Goal: Communication & Community: Share content

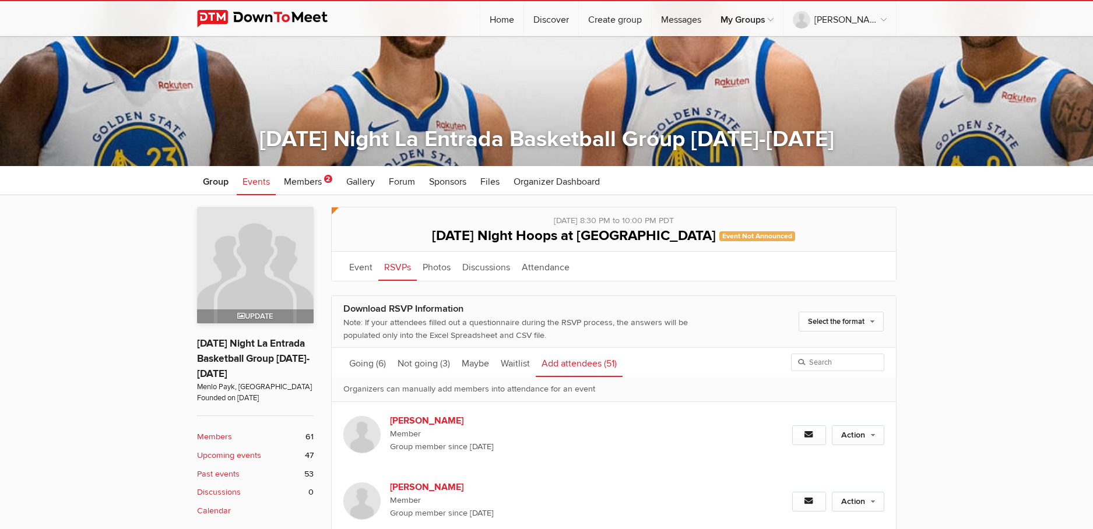
scroll to position [168, 0]
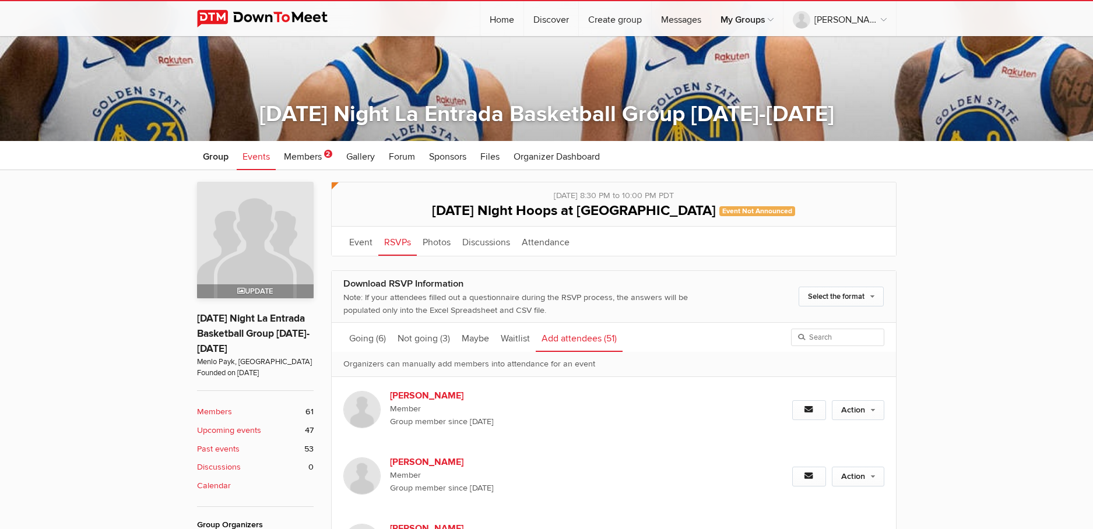
click at [212, 410] on b "Members" at bounding box center [214, 412] width 35 height 13
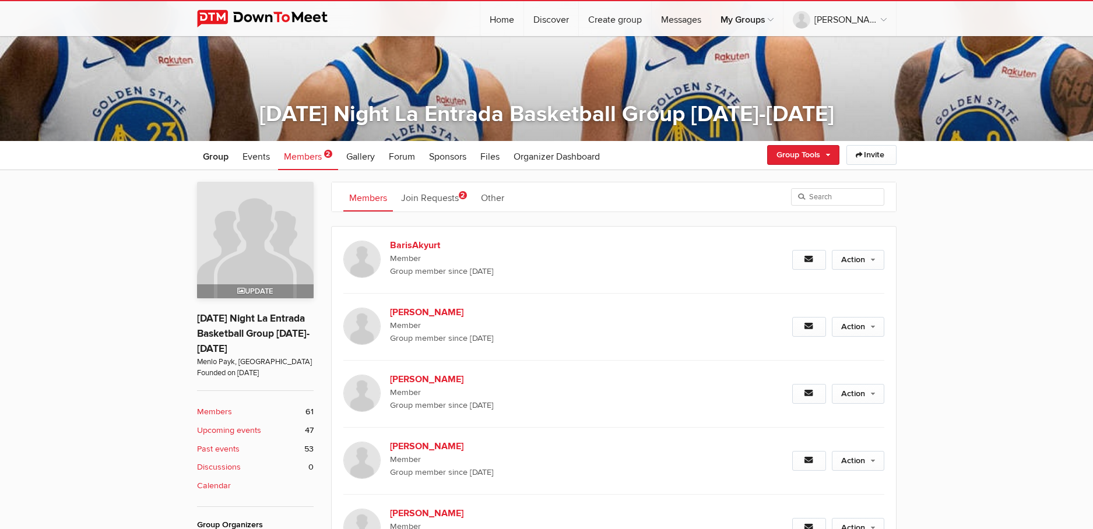
scroll to position [309, 0]
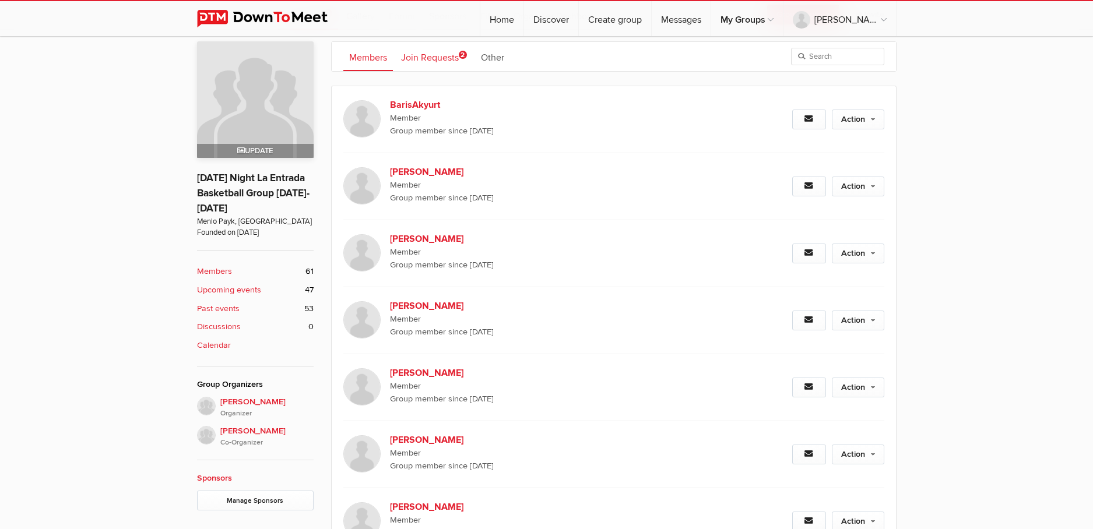
click at [438, 55] on link "Join Requests 2" at bounding box center [434, 56] width 78 height 29
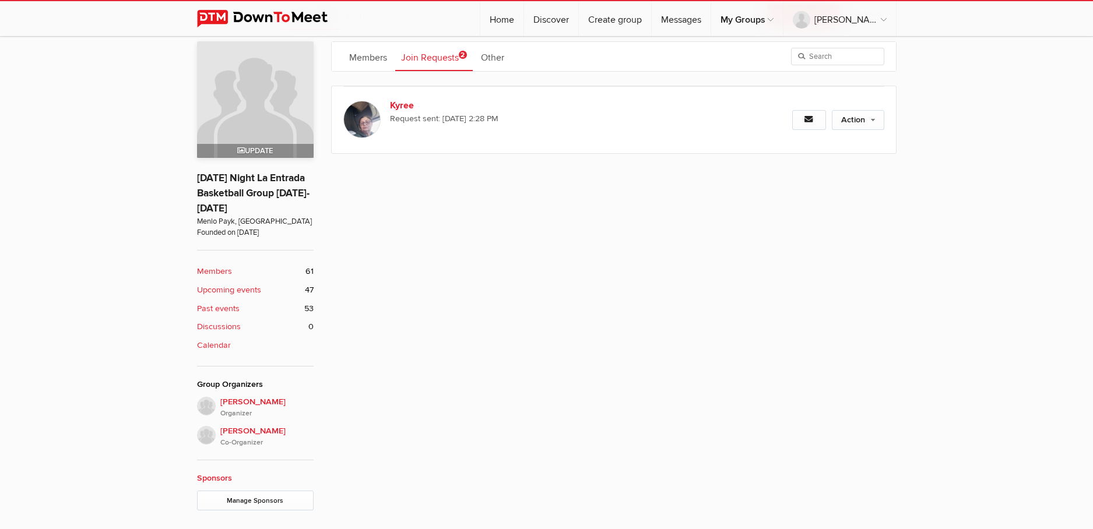
scroll to position [290, 0]
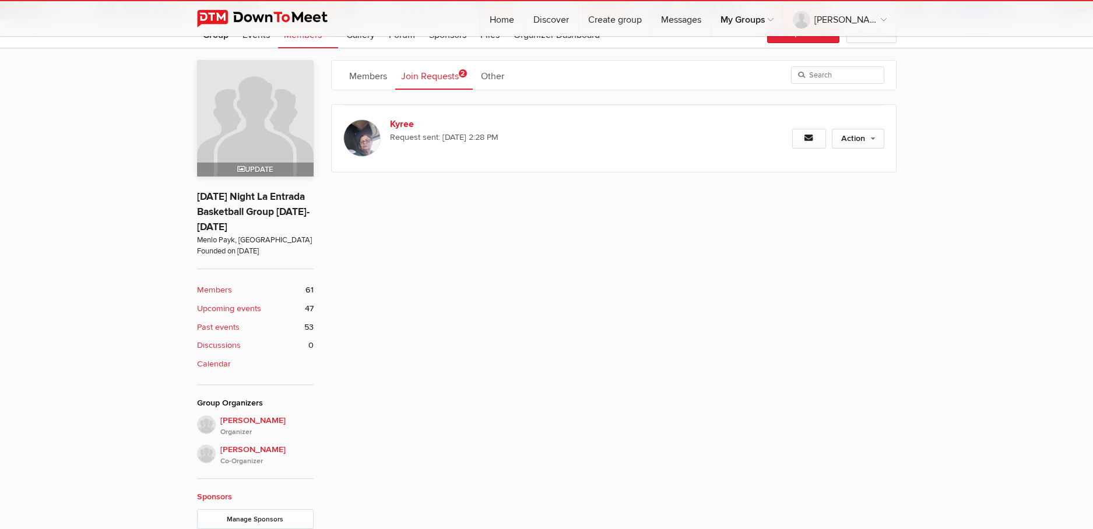
click at [462, 72] on span "2" at bounding box center [463, 73] width 8 height 8
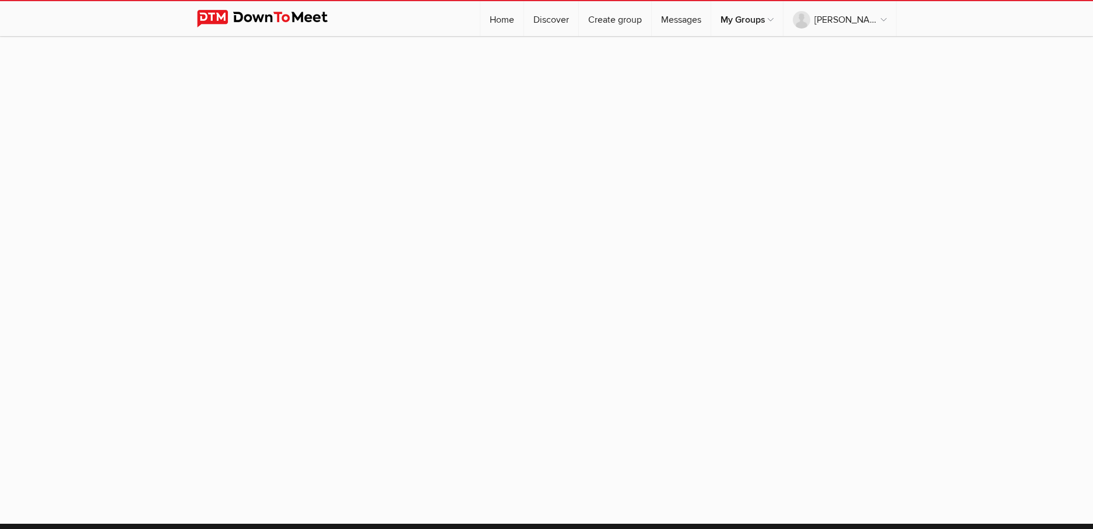
scroll to position [93, 0]
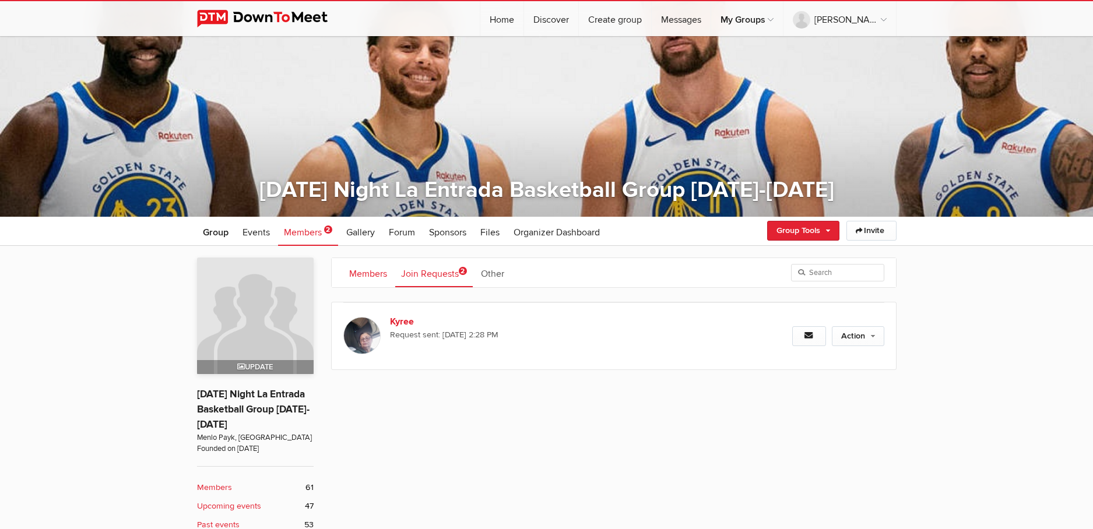
click at [361, 272] on link "Members" at bounding box center [368, 272] width 50 height 29
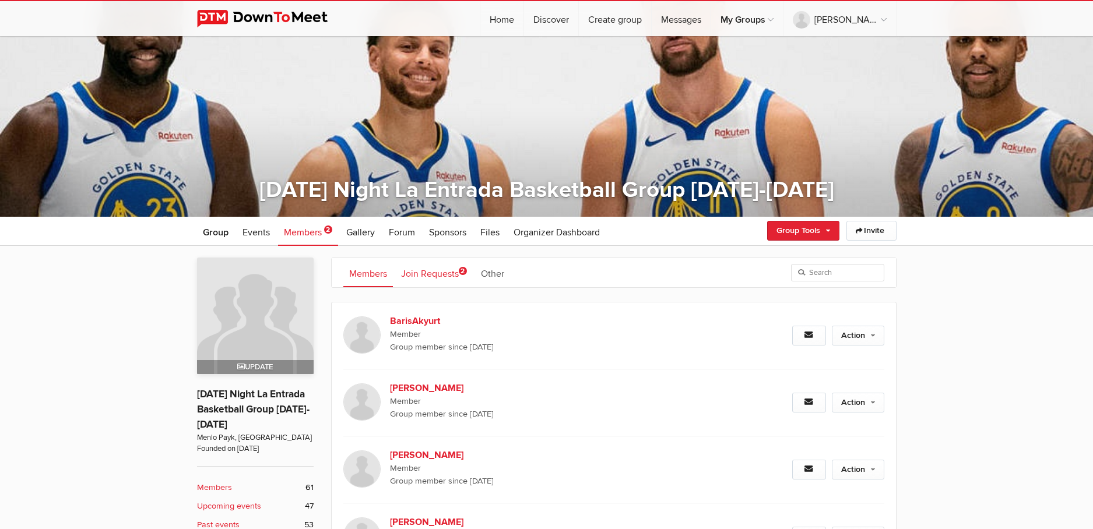
click at [435, 272] on link "Join Requests 2" at bounding box center [434, 272] width 78 height 29
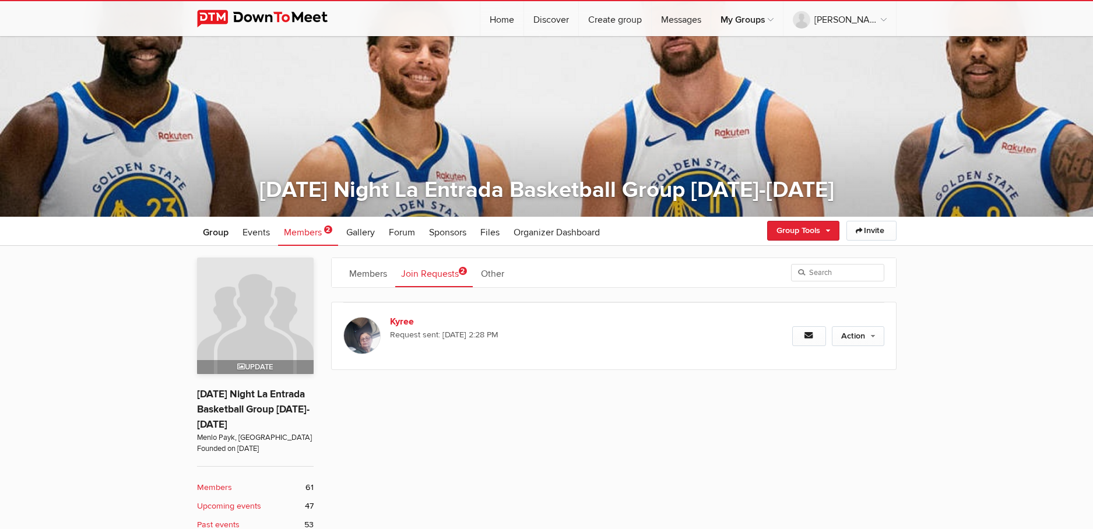
click at [329, 224] on link "Members 2" at bounding box center [308, 231] width 60 height 29
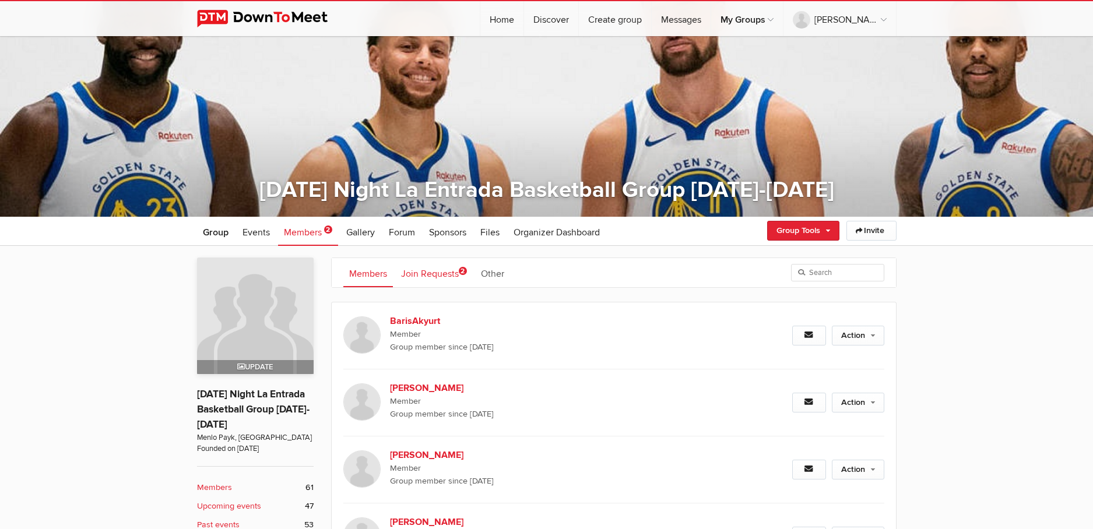
click at [463, 269] on span "2" at bounding box center [463, 271] width 8 height 8
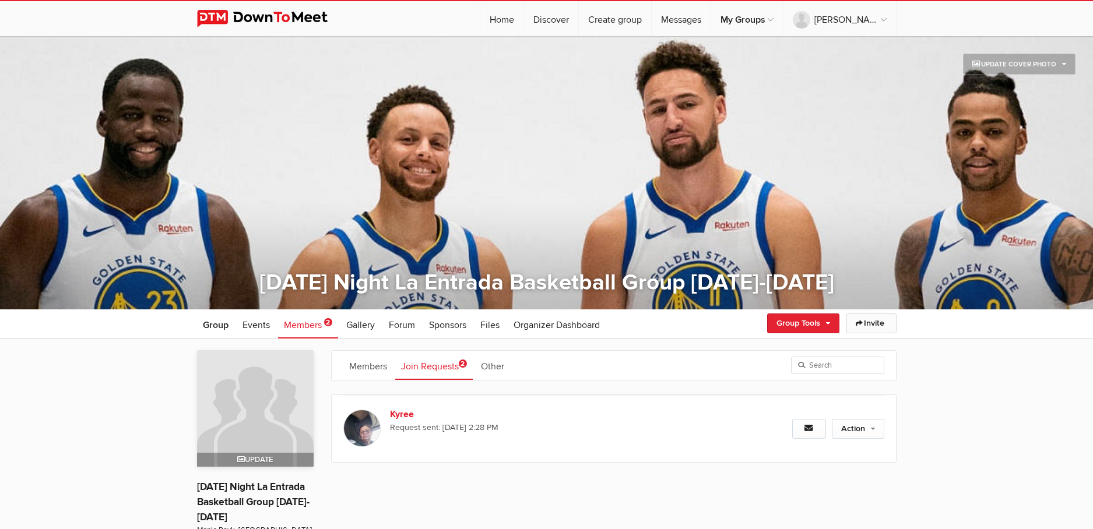
click at [878, 321] on link "Invite" at bounding box center [871, 324] width 50 height 20
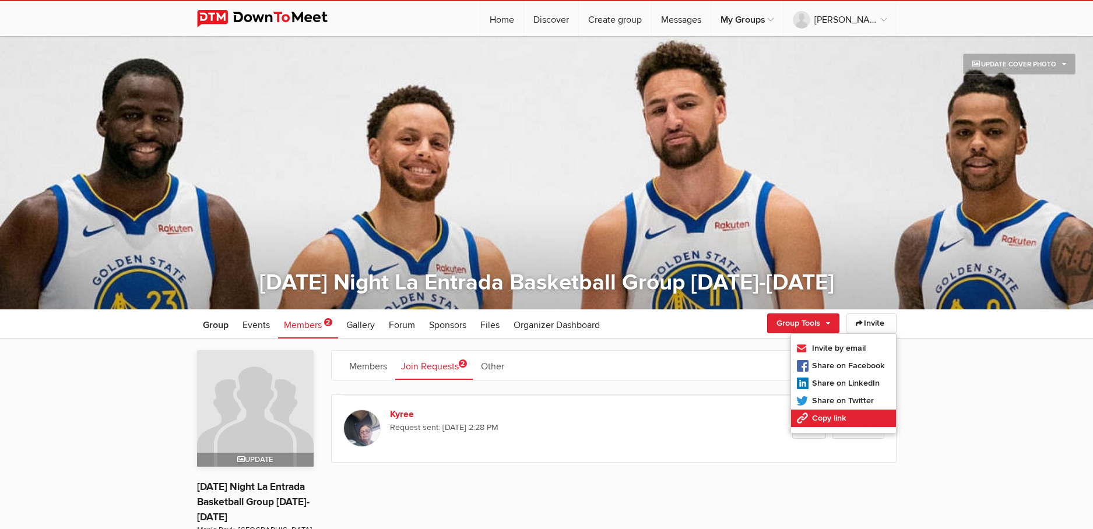
click at [835, 415] on link "Copy link" at bounding box center [843, 418] width 105 height 17
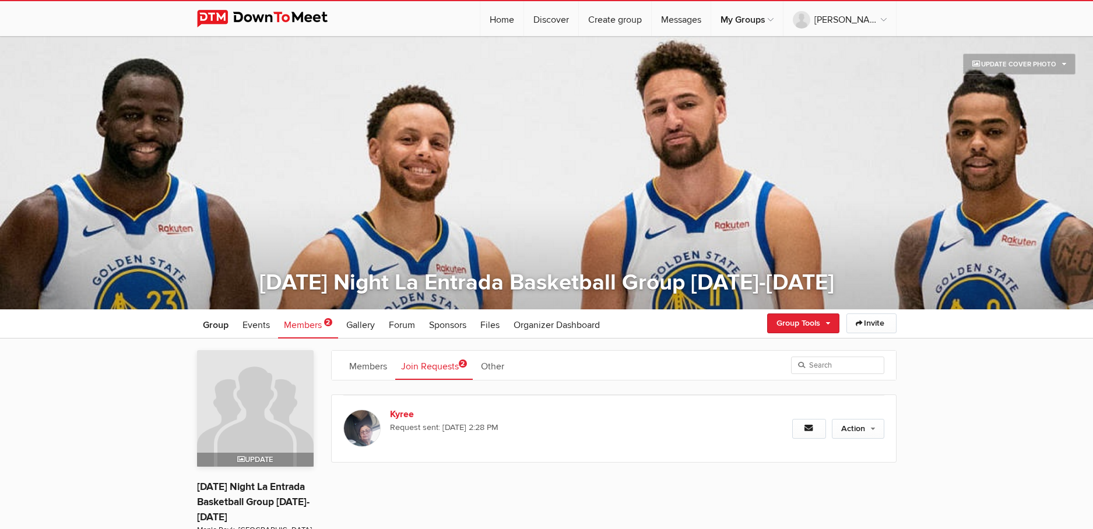
type input "[URL][DOMAIN_NAME]"
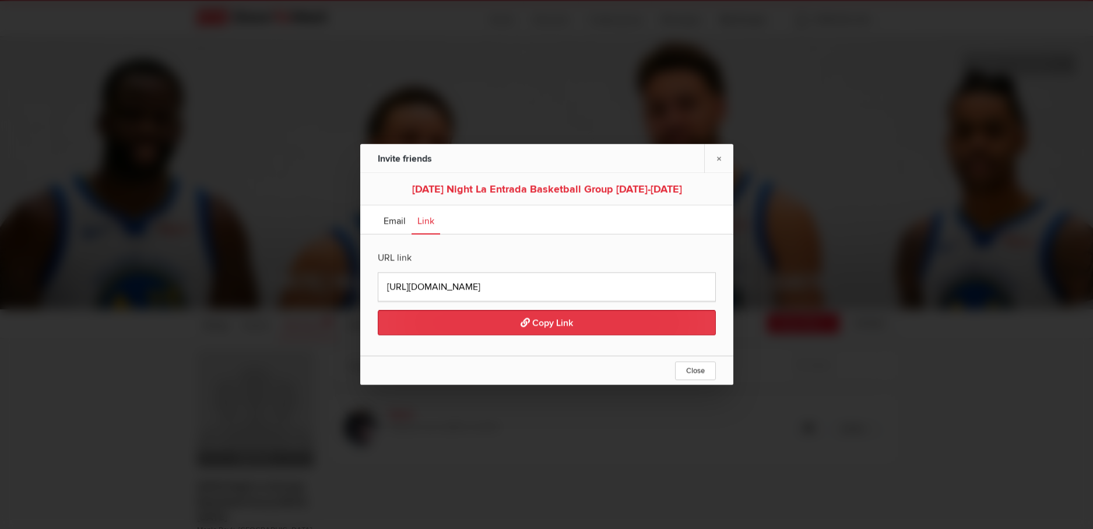
click at [533, 323] on span "Copy Link" at bounding box center [546, 324] width 52 height 12
